Goal: Task Accomplishment & Management: Manage account settings

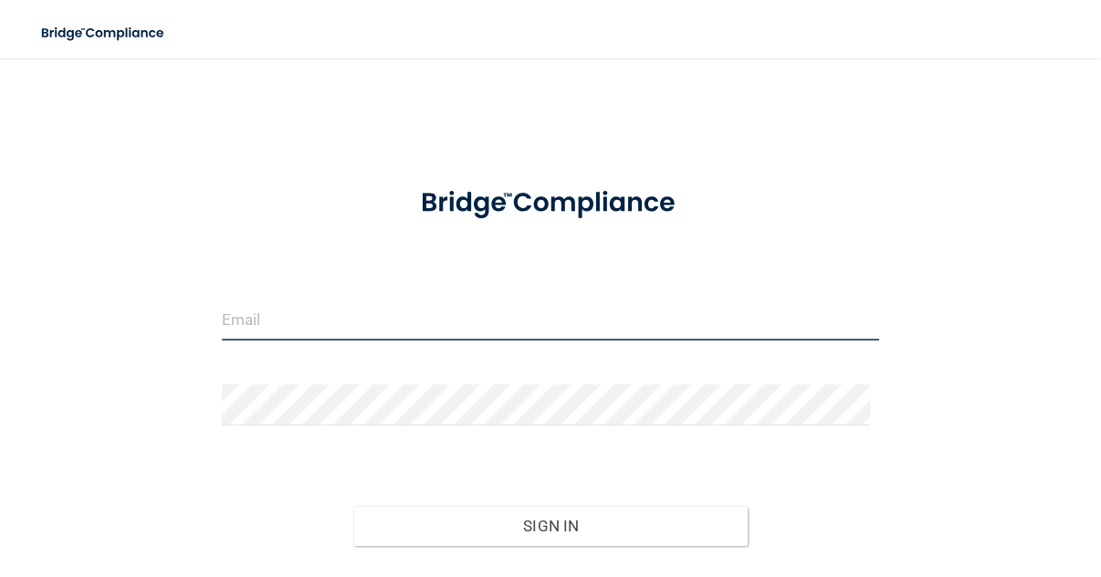
click at [478, 302] on input "email" at bounding box center [551, 319] width 658 height 41
type input "[PERSON_NAME][EMAIL_ADDRESS][DOMAIN_NAME]"
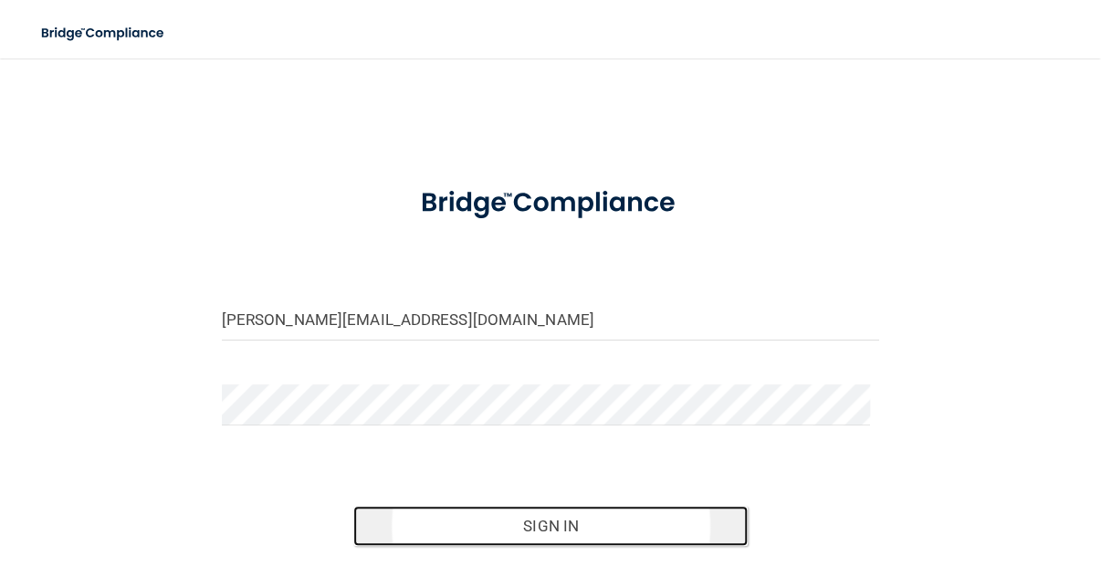
click at [597, 529] on button "Sign In" at bounding box center [550, 526] width 394 height 40
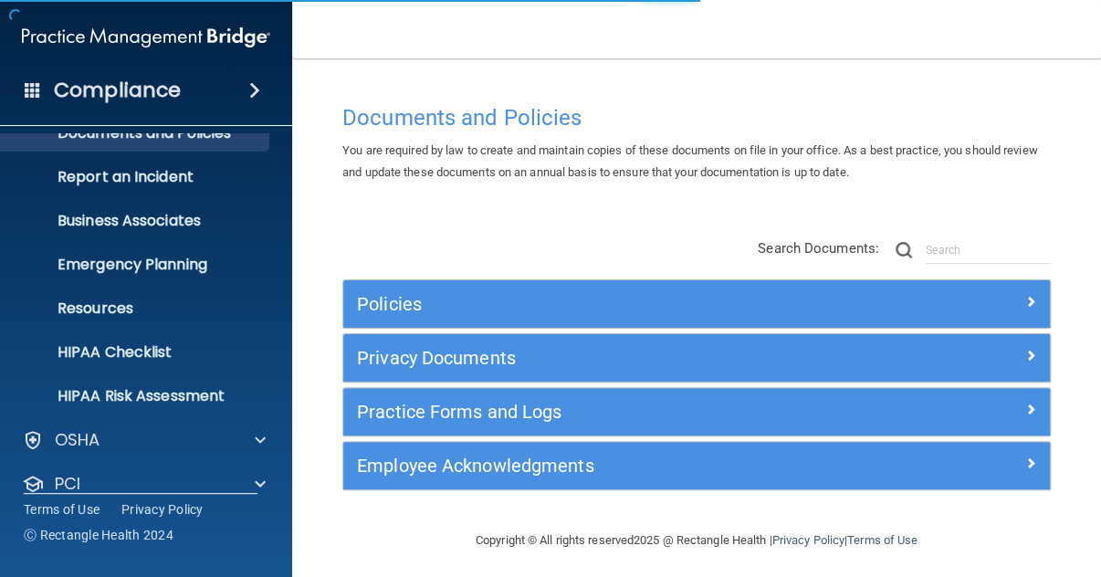
scroll to position [180, 0]
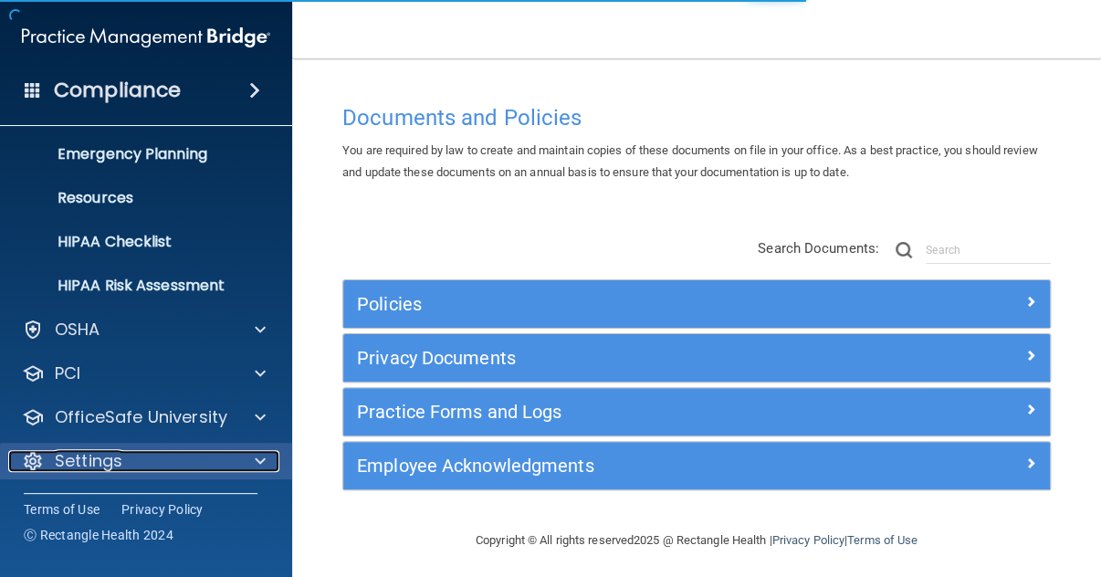
click at [139, 458] on div "Settings" at bounding box center [121, 461] width 226 height 22
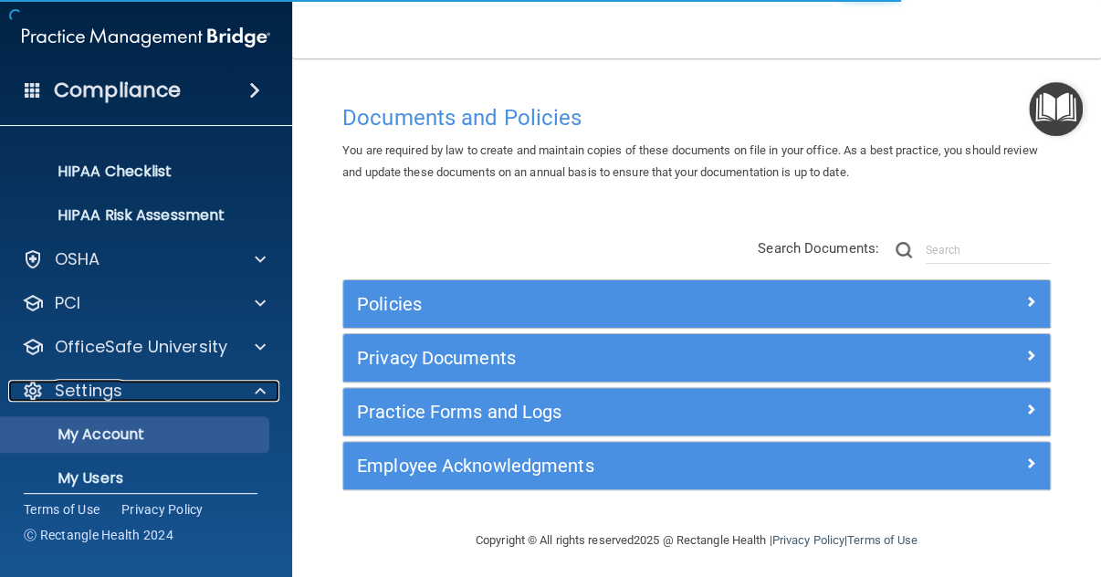
scroll to position [355, 0]
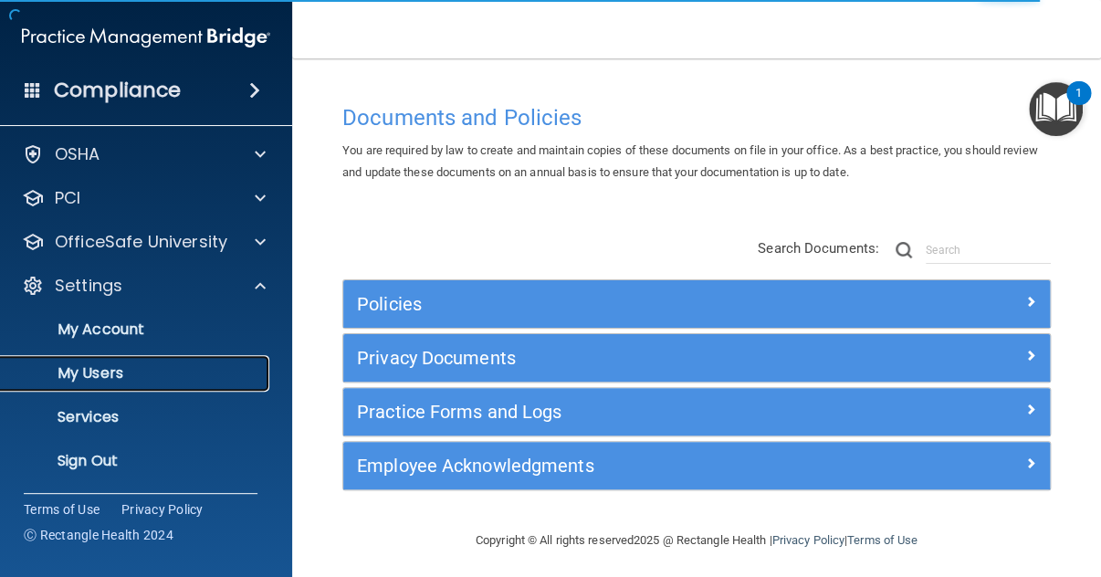
click at [131, 366] on p "My Users" at bounding box center [136, 373] width 249 height 18
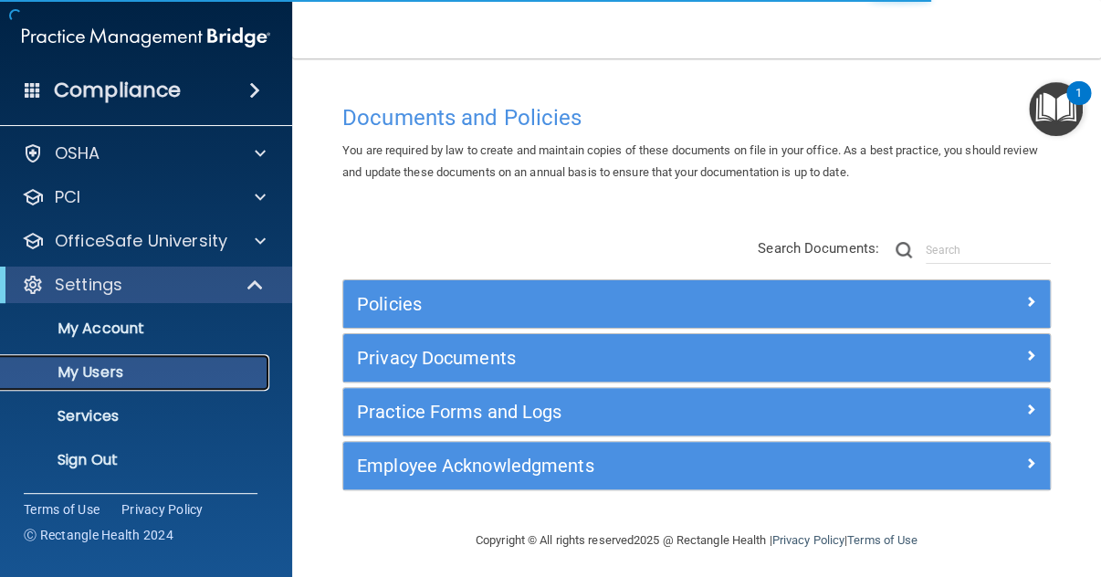
scroll to position [48, 0]
select select "20"
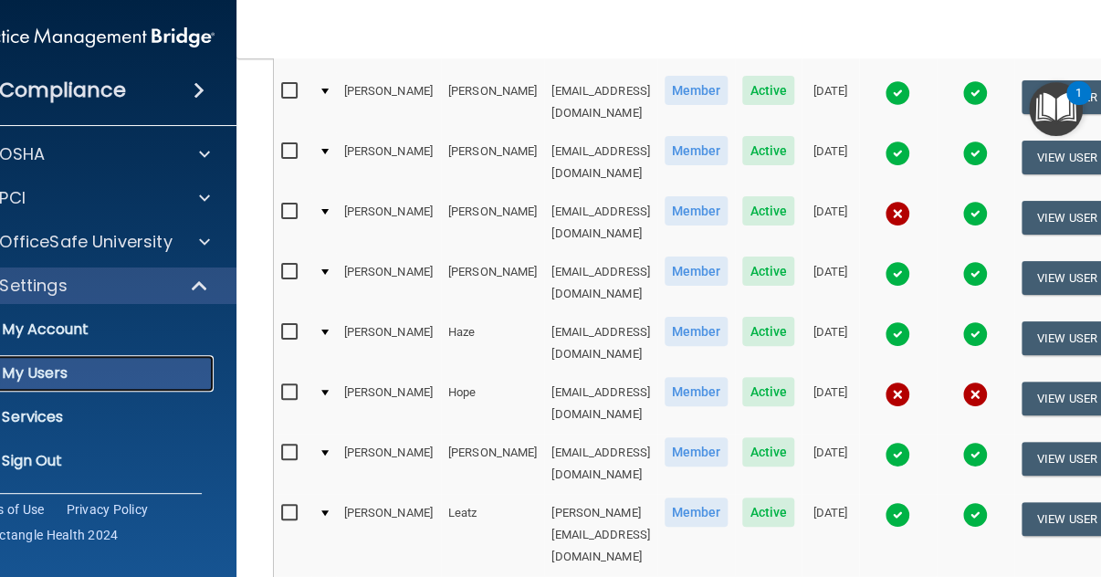
scroll to position [274, 0]
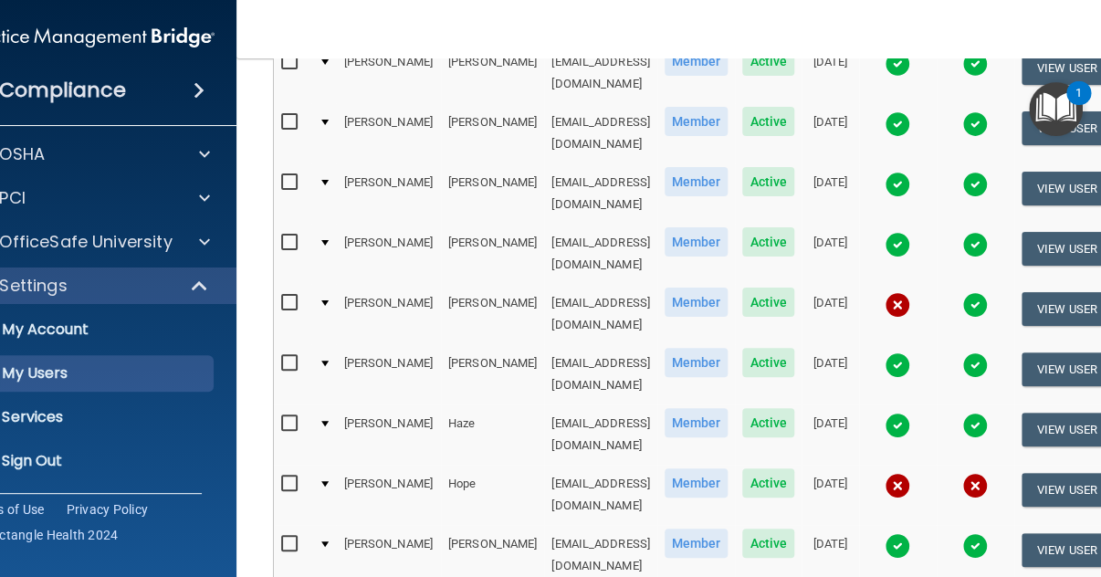
click at [910, 292] on img at bounding box center [898, 305] width 26 height 26
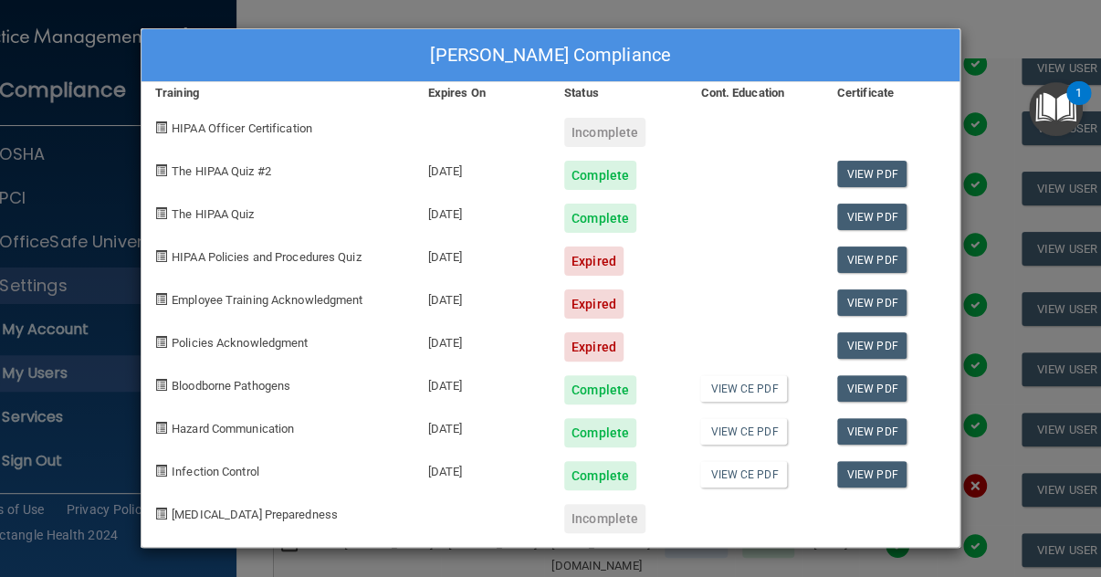
click at [990, 20] on div "[PERSON_NAME] Compliance Training Expires On Status Cont. Education Certificate…" at bounding box center [550, 288] width 1101 height 577
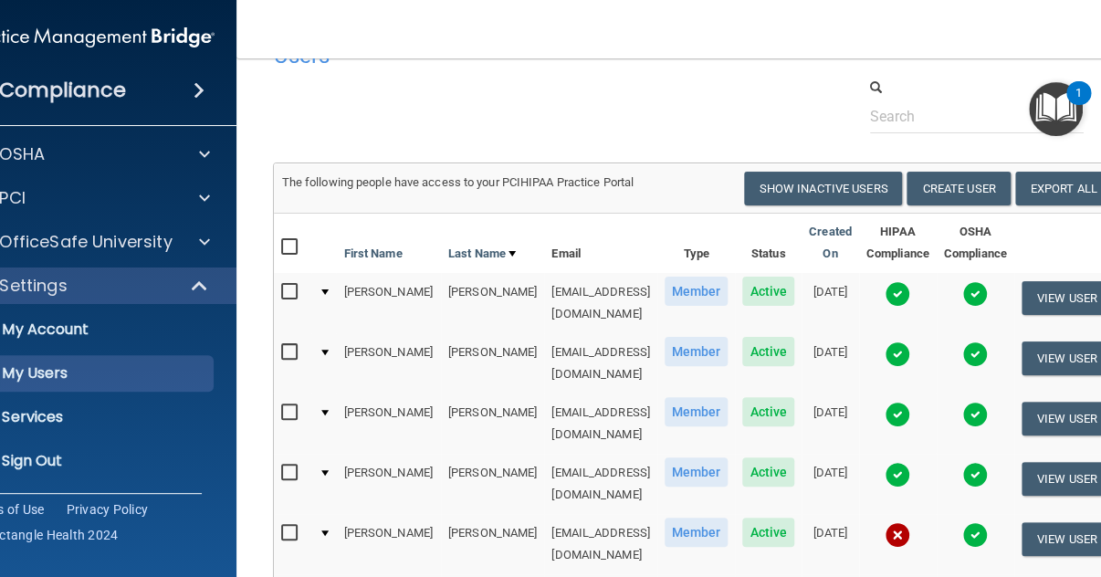
scroll to position [0, 0]
